Goal: Task Accomplishment & Management: Manage account settings

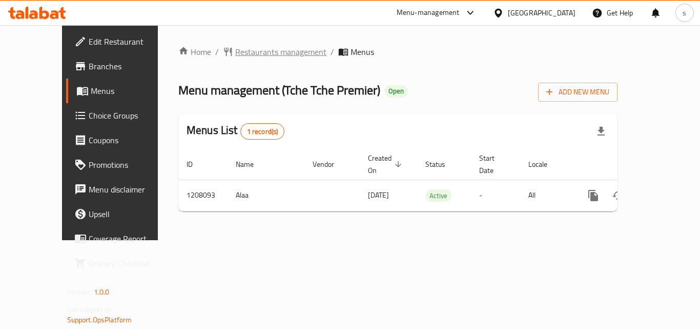
click at [235, 50] on span "Restaurants management" at bounding box center [280, 52] width 91 height 12
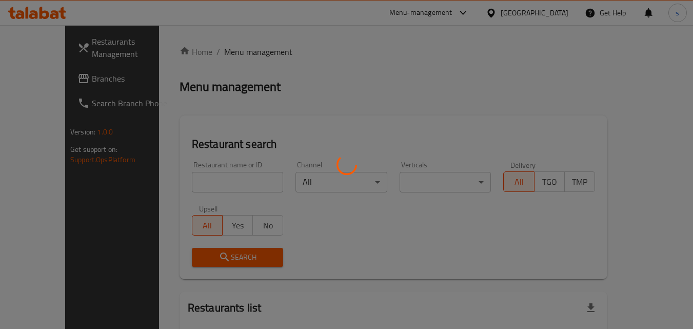
click at [54, 79] on div at bounding box center [346, 164] width 693 height 329
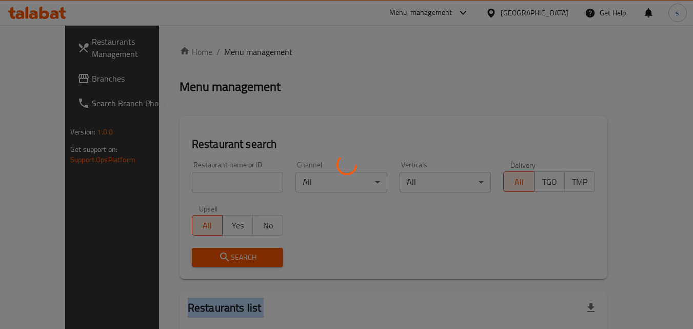
click at [54, 79] on div at bounding box center [346, 164] width 693 height 329
click at [202, 82] on div at bounding box center [346, 164] width 693 height 329
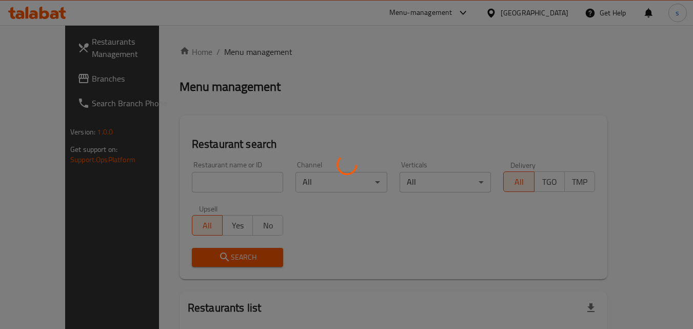
drag, startPoint x: 46, startPoint y: 82, endPoint x: 54, endPoint y: 60, distance: 23.5
click at [54, 60] on div at bounding box center [346, 164] width 693 height 329
drag, startPoint x: 21, startPoint y: 76, endPoint x: 93, endPoint y: 61, distance: 74.0
click at [93, 61] on div at bounding box center [346, 164] width 693 height 329
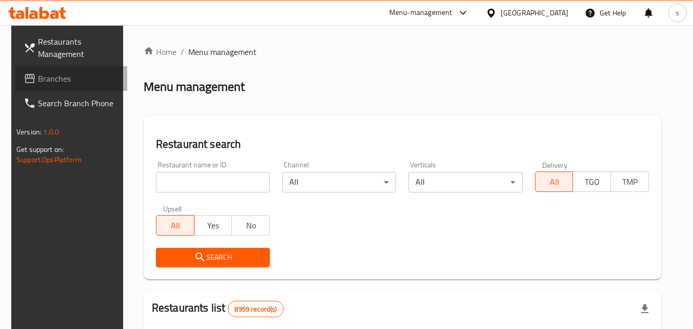
click at [62, 76] on span "Branches" at bounding box center [78, 78] width 81 height 12
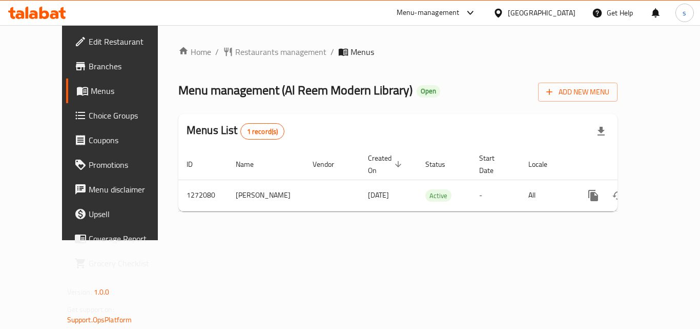
click at [504, 12] on icon at bounding box center [498, 13] width 11 height 11
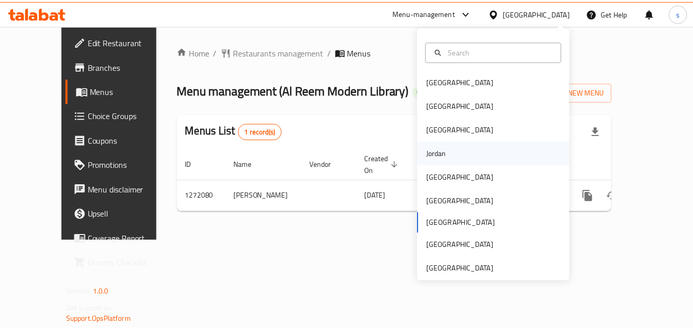
scroll to position [6, 0]
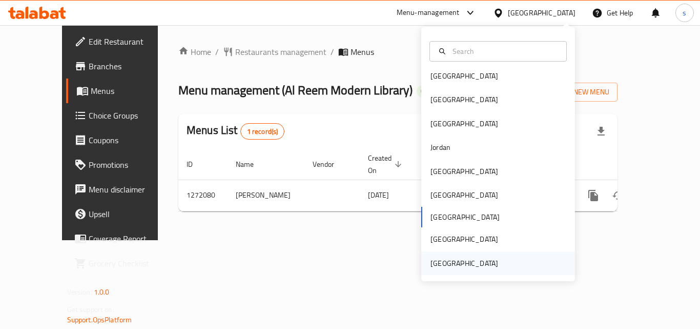
click at [475, 264] on div "[GEOGRAPHIC_DATA]" at bounding box center [465, 262] width 68 height 11
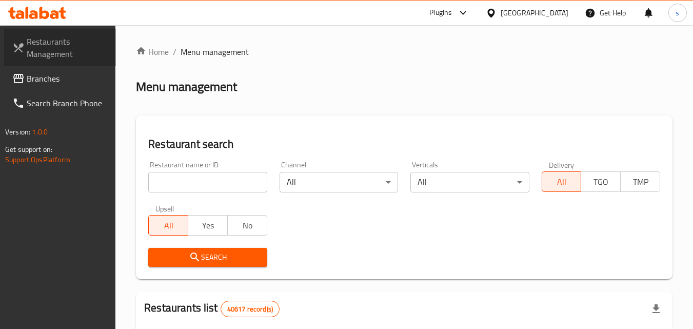
click at [73, 50] on span "Restaurants Management" at bounding box center [67, 47] width 81 height 25
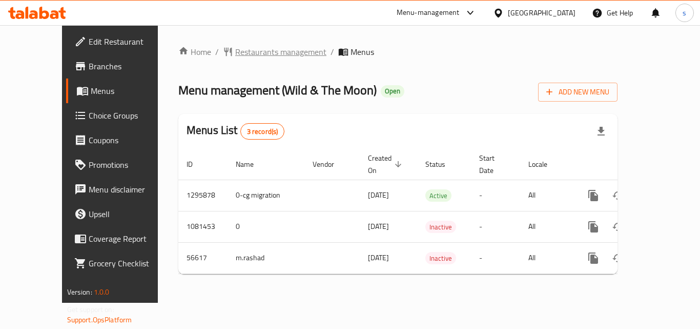
click at [235, 54] on span "Restaurants management" at bounding box center [280, 52] width 91 height 12
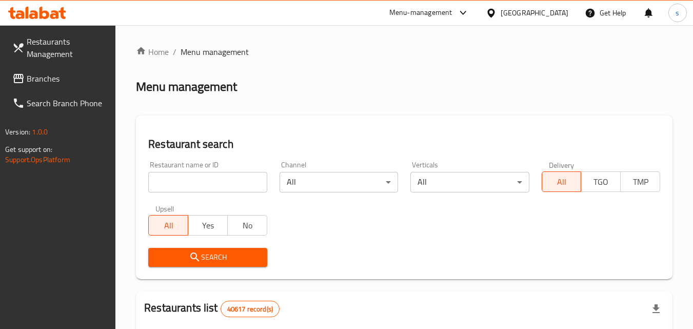
click at [76, 76] on span "Branches" at bounding box center [67, 78] width 81 height 12
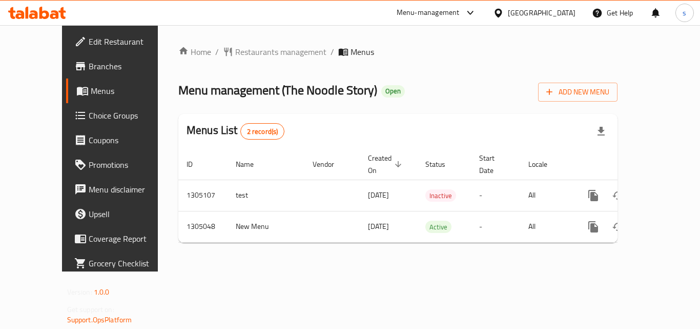
click at [544, 16] on div "[GEOGRAPHIC_DATA]" at bounding box center [542, 12] width 68 height 11
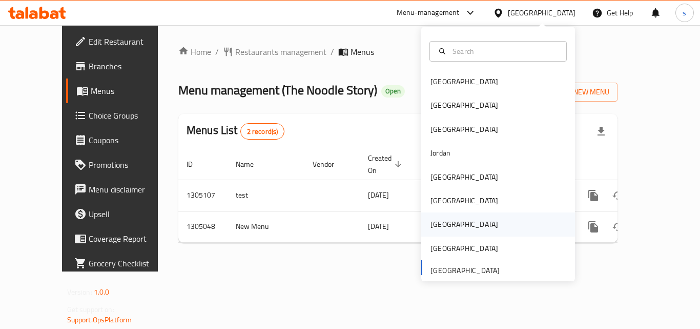
click at [470, 231] on div "Qatar" at bounding box center [498, 224] width 154 height 24
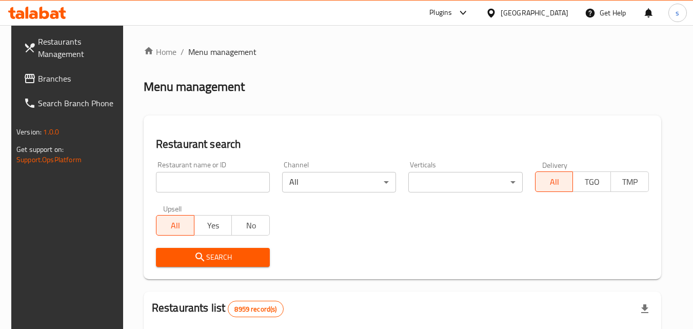
click at [77, 75] on span "Branches" at bounding box center [78, 78] width 81 height 12
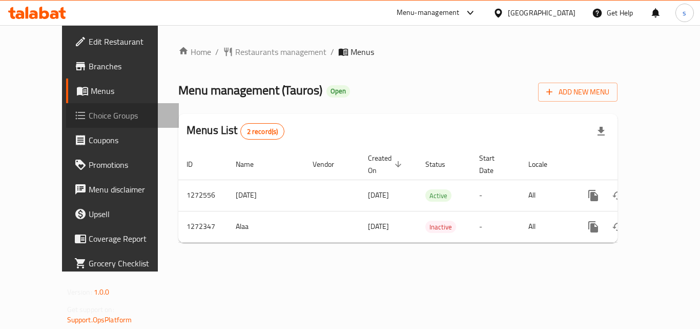
click at [89, 113] on span "Choice Groups" at bounding box center [130, 115] width 82 height 12
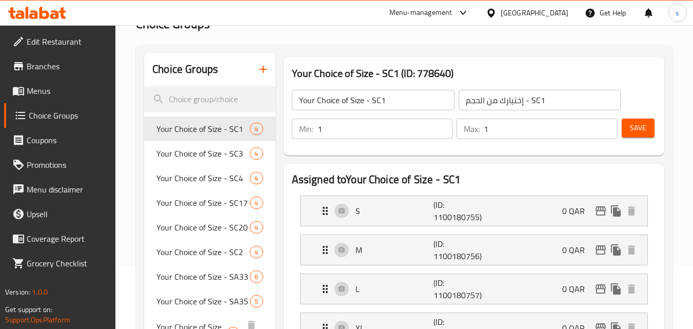
scroll to position [51, 0]
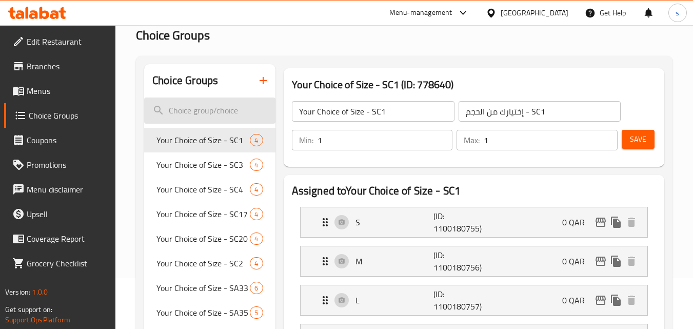
click at [227, 108] on input "search" at bounding box center [209, 110] width 131 height 26
click at [198, 113] on input "search" at bounding box center [209, 110] width 131 height 26
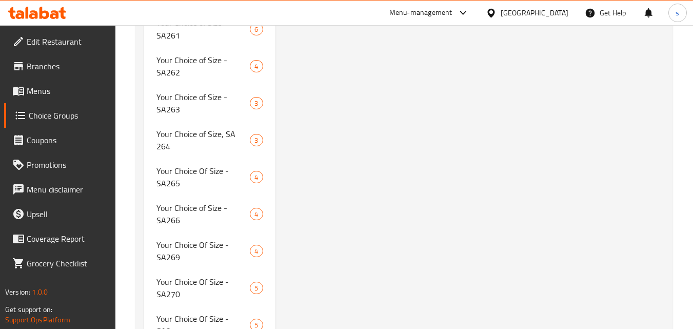
scroll to position [5176, 0]
type input "Your Choice of Size - SA276"
type input "إختيارك من الحجم - SA276"
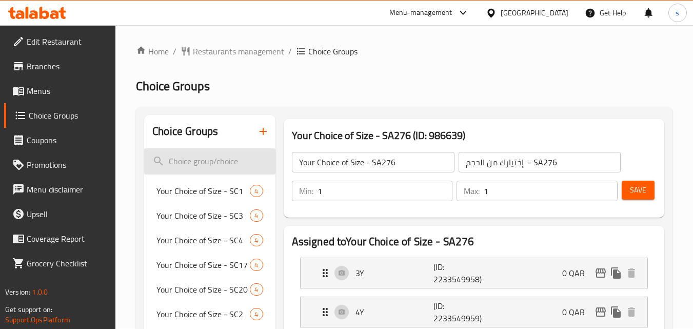
scroll to position [0, 0]
click at [230, 50] on span "Restaurants management" at bounding box center [238, 52] width 91 height 12
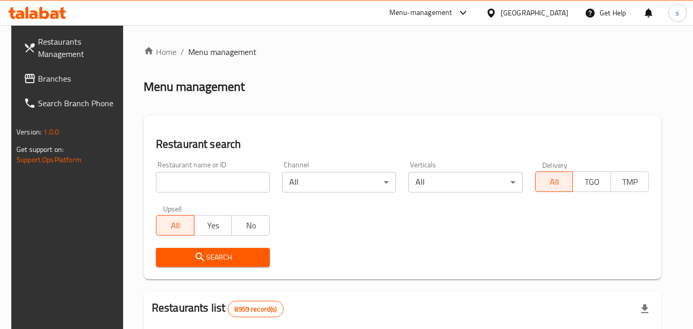
click at [65, 81] on span "Branches" at bounding box center [78, 78] width 81 height 12
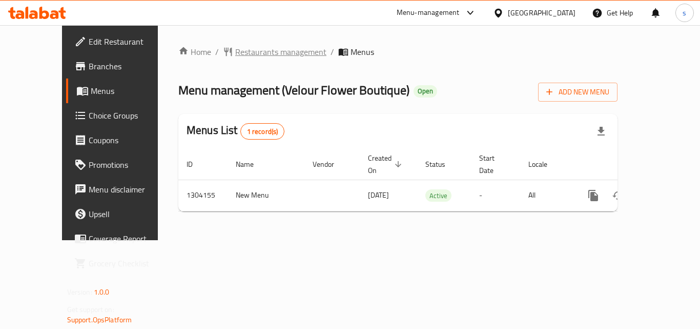
click at [235, 52] on span "Restaurants management" at bounding box center [280, 52] width 91 height 12
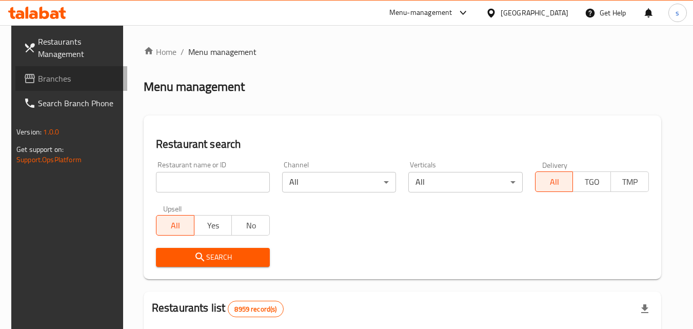
click at [65, 82] on span "Branches" at bounding box center [78, 78] width 81 height 12
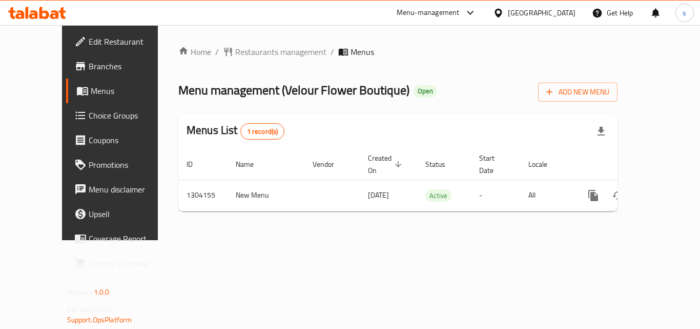
click at [571, 17] on div "[GEOGRAPHIC_DATA]" at bounding box center [542, 12] width 68 height 11
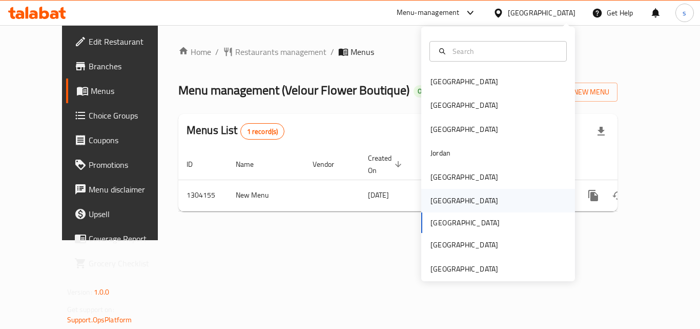
click at [440, 200] on div "[GEOGRAPHIC_DATA]" at bounding box center [465, 200] width 68 height 11
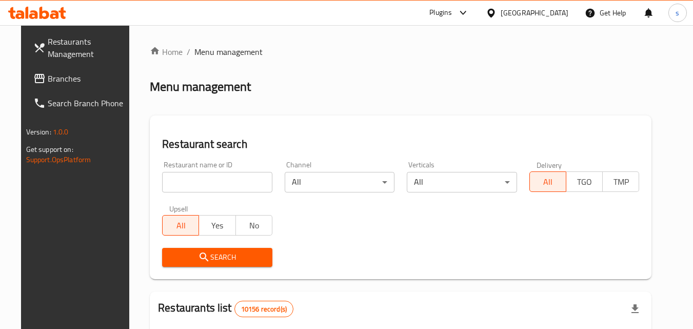
click at [70, 45] on span "Restaurants Management" at bounding box center [88, 47] width 81 height 25
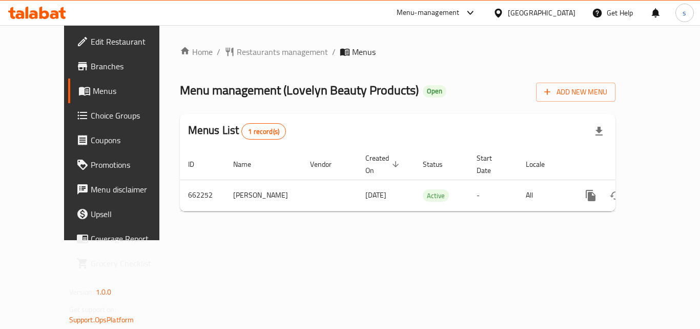
click at [504, 9] on icon at bounding box center [498, 13] width 11 height 11
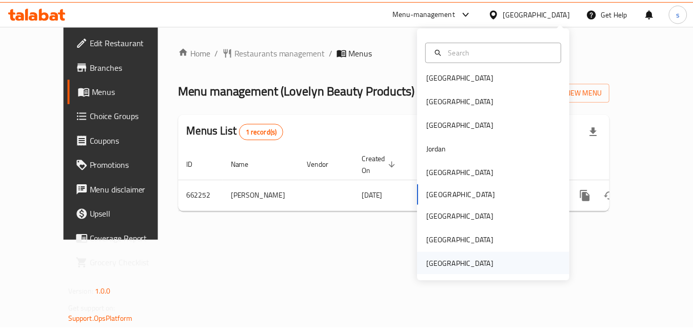
scroll to position [6, 0]
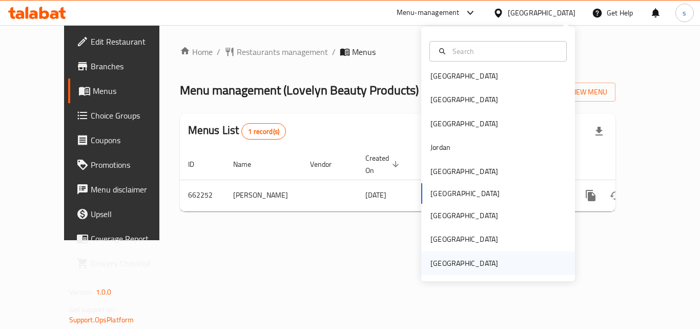
click at [447, 267] on div "[GEOGRAPHIC_DATA]" at bounding box center [465, 262] width 68 height 11
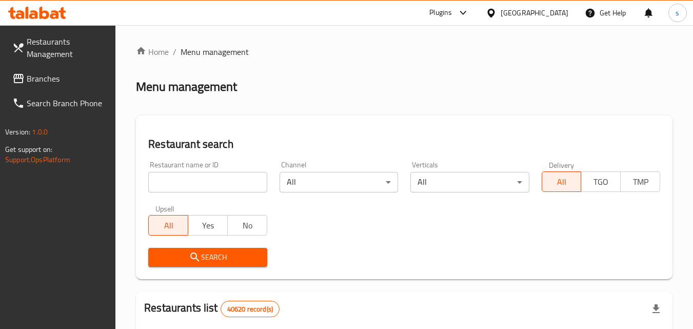
click at [42, 37] on span "Restaurants Management" at bounding box center [67, 47] width 81 height 25
